Goal: Transaction & Acquisition: Book appointment/travel/reservation

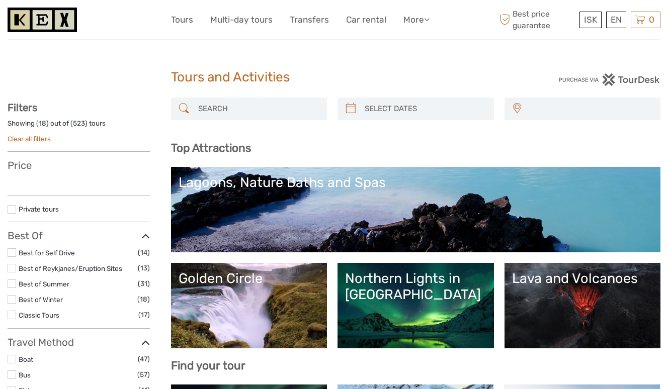
select select
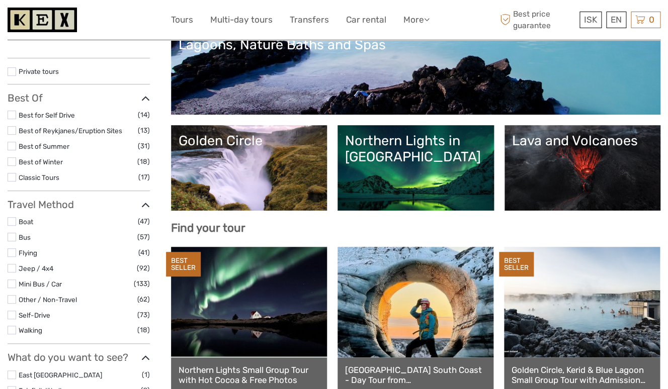
select select
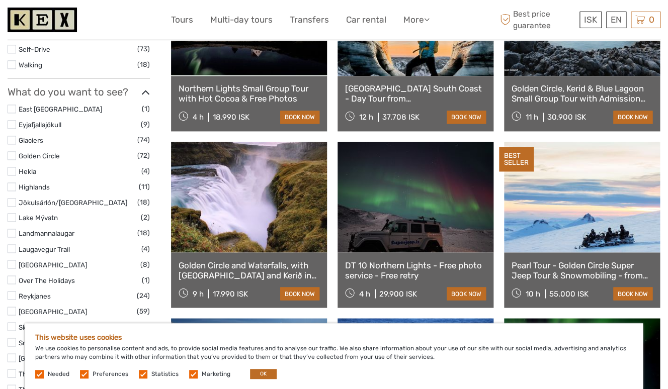
scroll to position [425, 0]
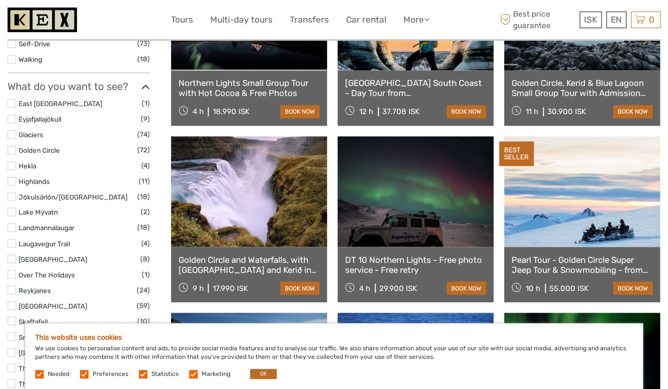
click at [238, 265] on link "Golden Circle and Waterfalls, with [GEOGRAPHIC_DATA] and Kerið in small group" at bounding box center [248, 264] width 141 height 21
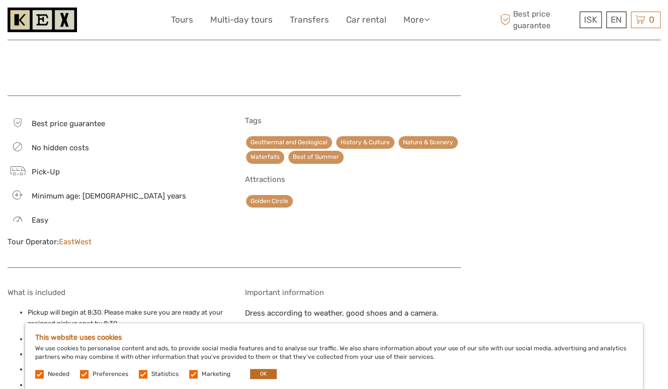
scroll to position [1133, 0]
click at [82, 237] on link "EastWest" at bounding box center [75, 241] width 33 height 9
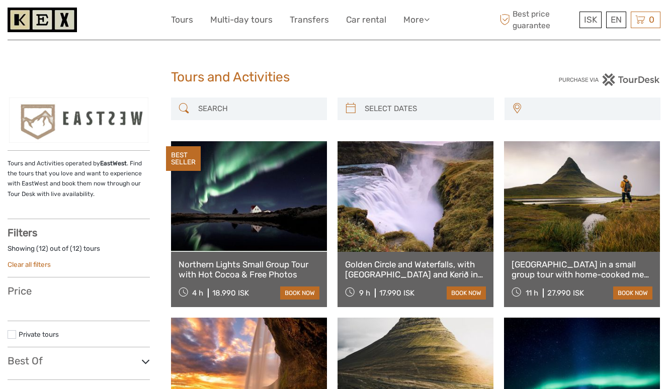
select select
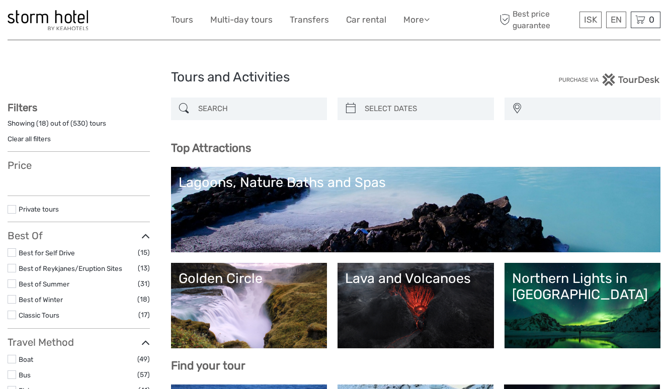
select select
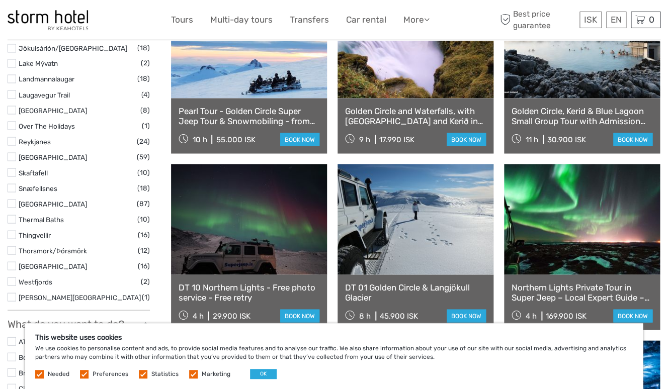
scroll to position [554, 0]
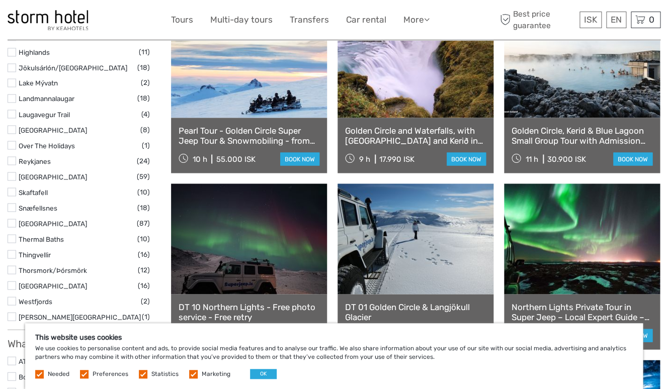
click at [588, 96] on link at bounding box center [582, 62] width 156 height 111
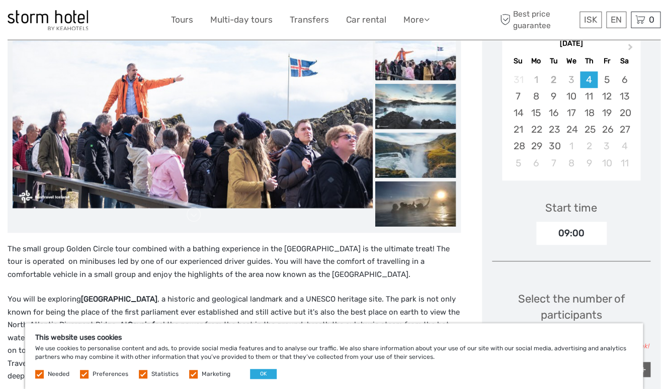
scroll to position [175, 0]
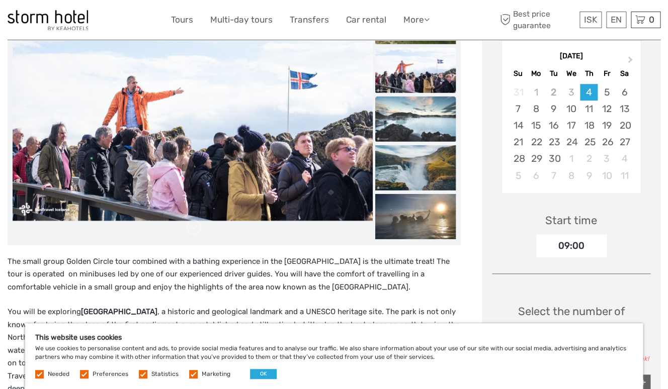
click at [421, 125] on img at bounding box center [415, 118] width 80 height 45
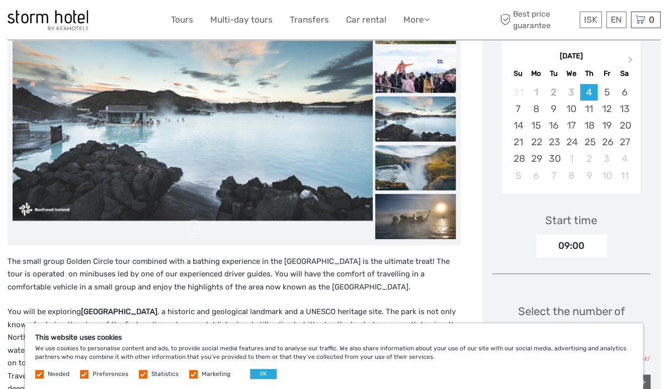
click at [420, 169] on img at bounding box center [415, 167] width 80 height 45
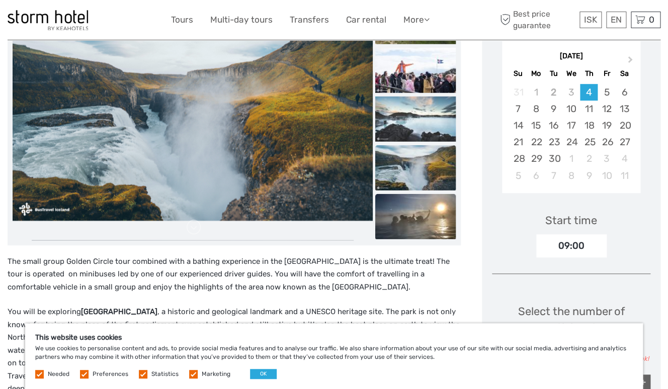
click at [423, 210] on img at bounding box center [415, 216] width 80 height 45
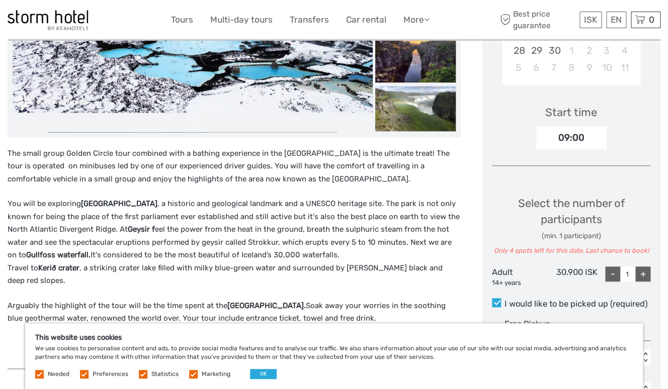
scroll to position [85, 0]
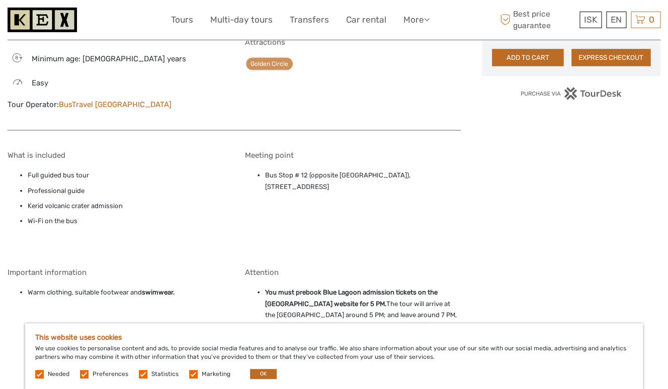
scroll to position [707, 0]
